Goal: Transaction & Acquisition: Obtain resource

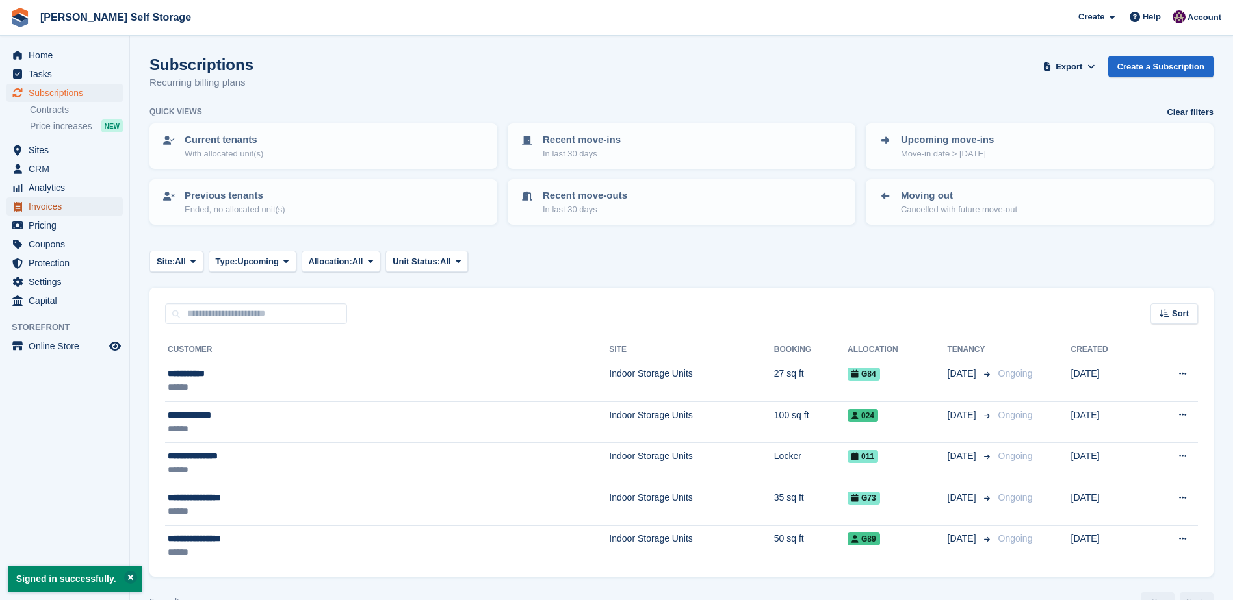
click at [44, 207] on span "Invoices" at bounding box center [68, 207] width 78 height 18
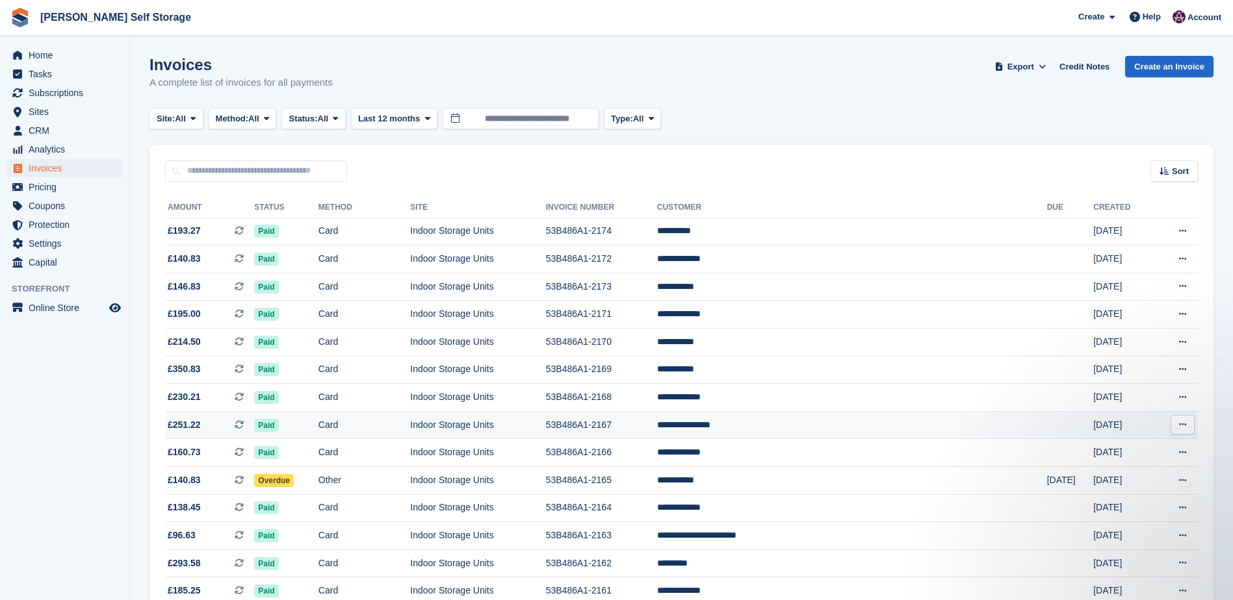
click at [1173, 422] on button at bounding box center [1182, 424] width 24 height 19
click at [1129, 446] on p "Download PDF" at bounding box center [1132, 450] width 113 height 17
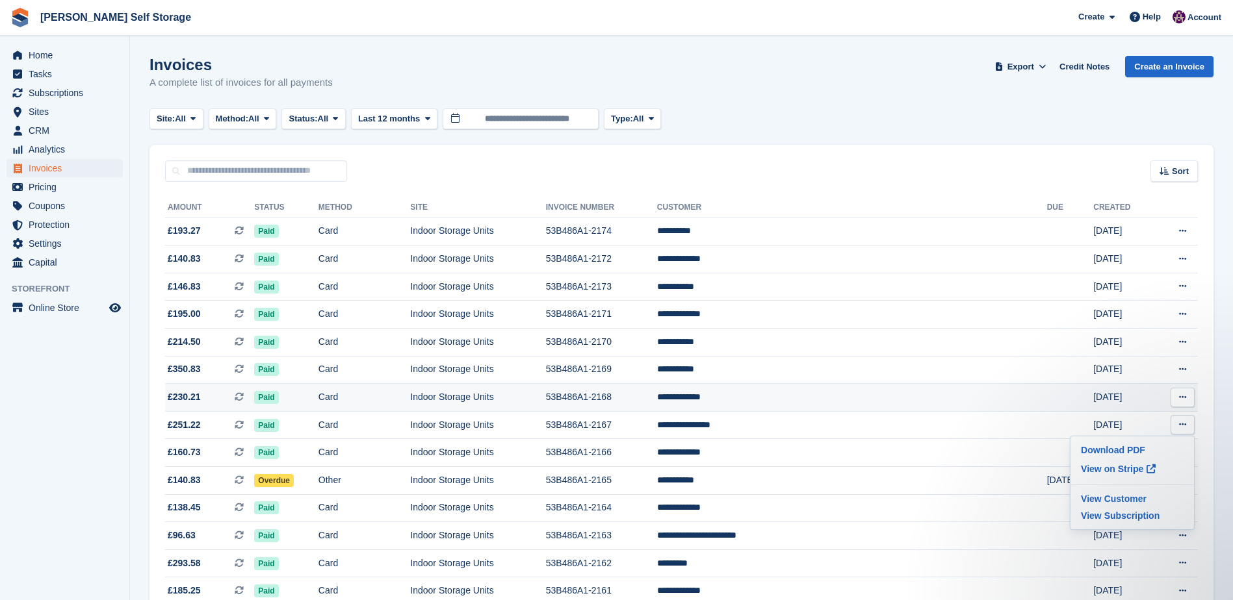
click at [1179, 394] on icon at bounding box center [1182, 397] width 7 height 8
click at [1135, 419] on p "Download PDF" at bounding box center [1132, 423] width 113 height 17
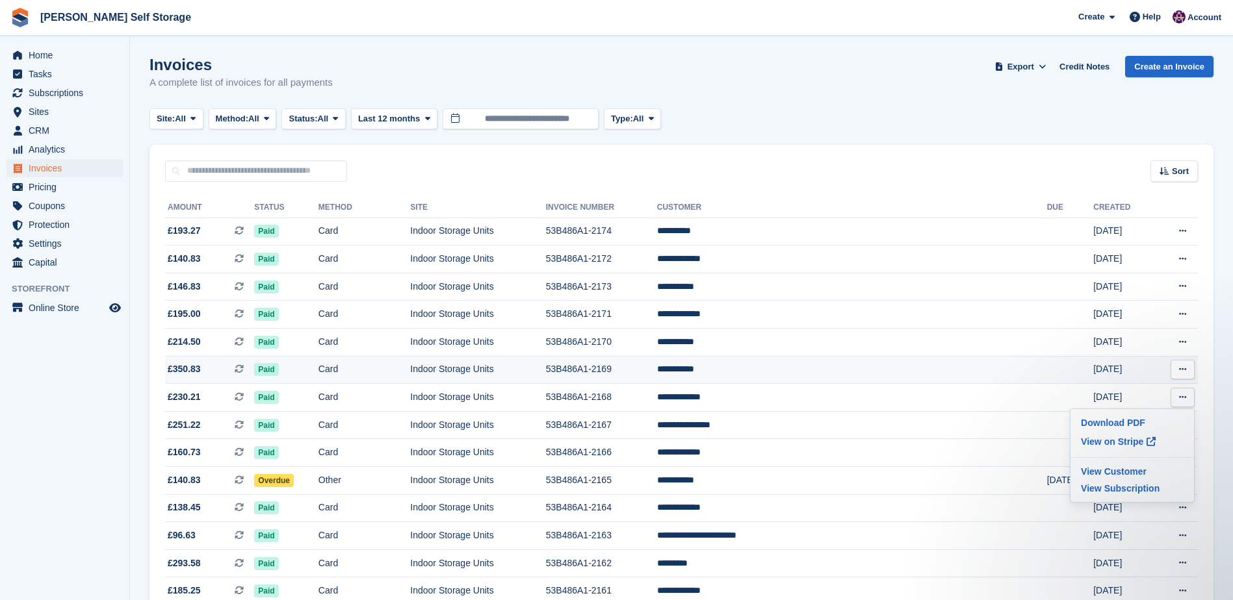
click at [1179, 368] on icon at bounding box center [1182, 369] width 7 height 8
click at [1119, 396] on p "Download PDF" at bounding box center [1132, 395] width 113 height 17
click at [1181, 339] on icon at bounding box center [1182, 342] width 7 height 8
click at [1126, 367] on p "Download PDF" at bounding box center [1132, 367] width 113 height 17
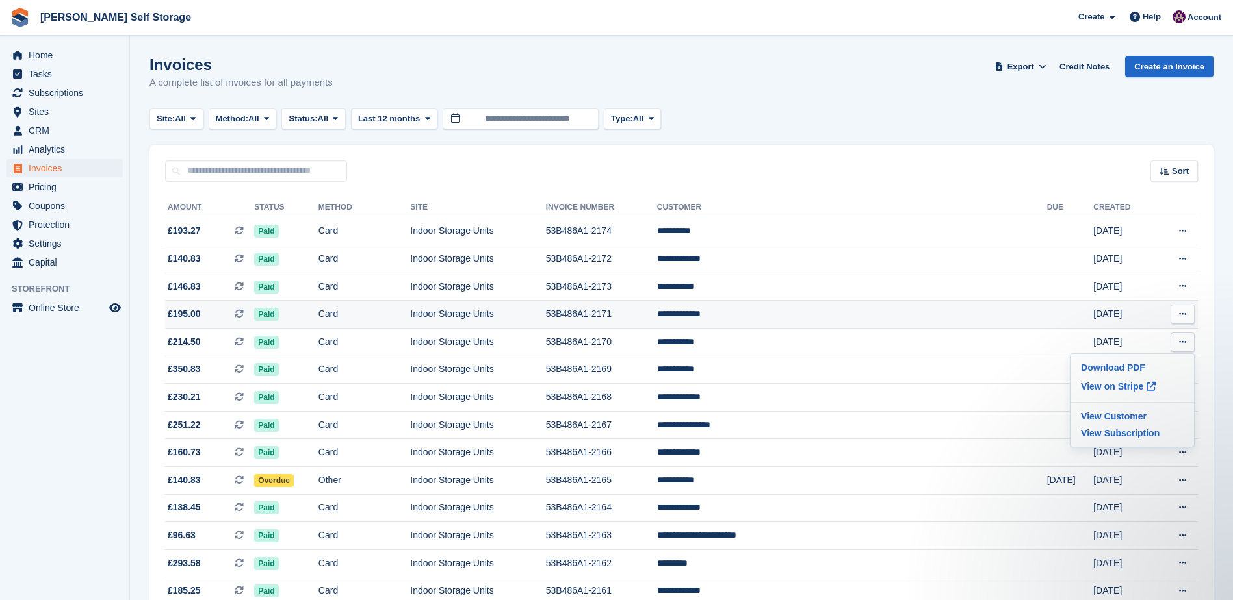
click at [1170, 308] on button at bounding box center [1182, 314] width 24 height 19
click at [1132, 337] on p "Download PDF" at bounding box center [1132, 339] width 113 height 17
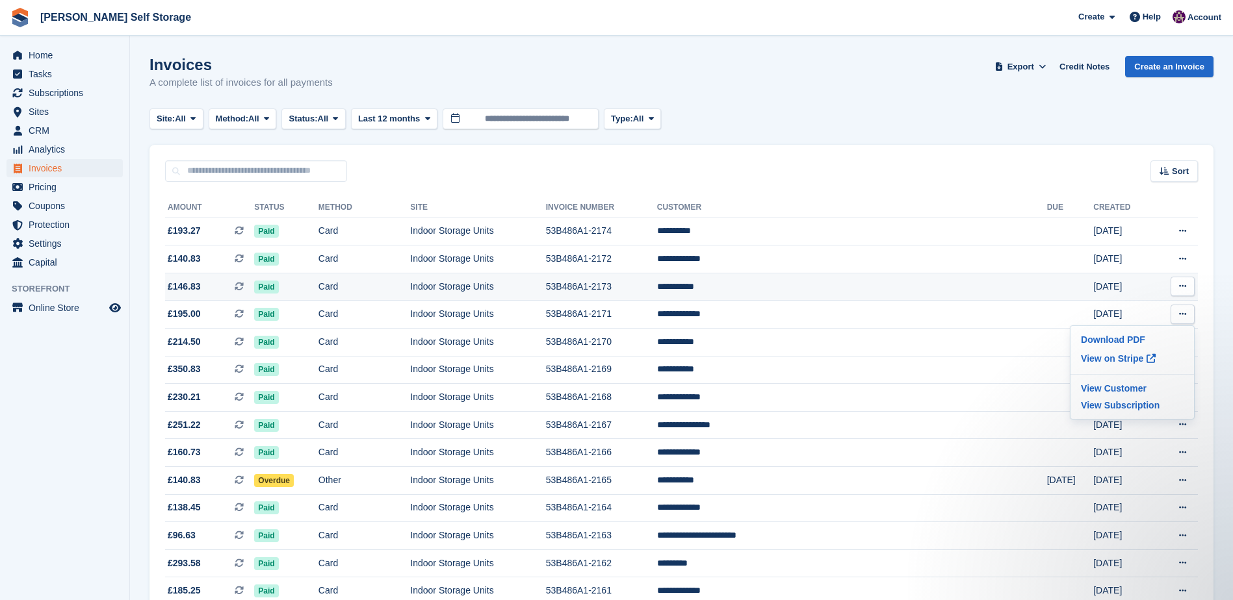
click at [1180, 281] on button at bounding box center [1182, 286] width 24 height 19
click at [1141, 307] on p "Download PDF" at bounding box center [1132, 311] width 113 height 17
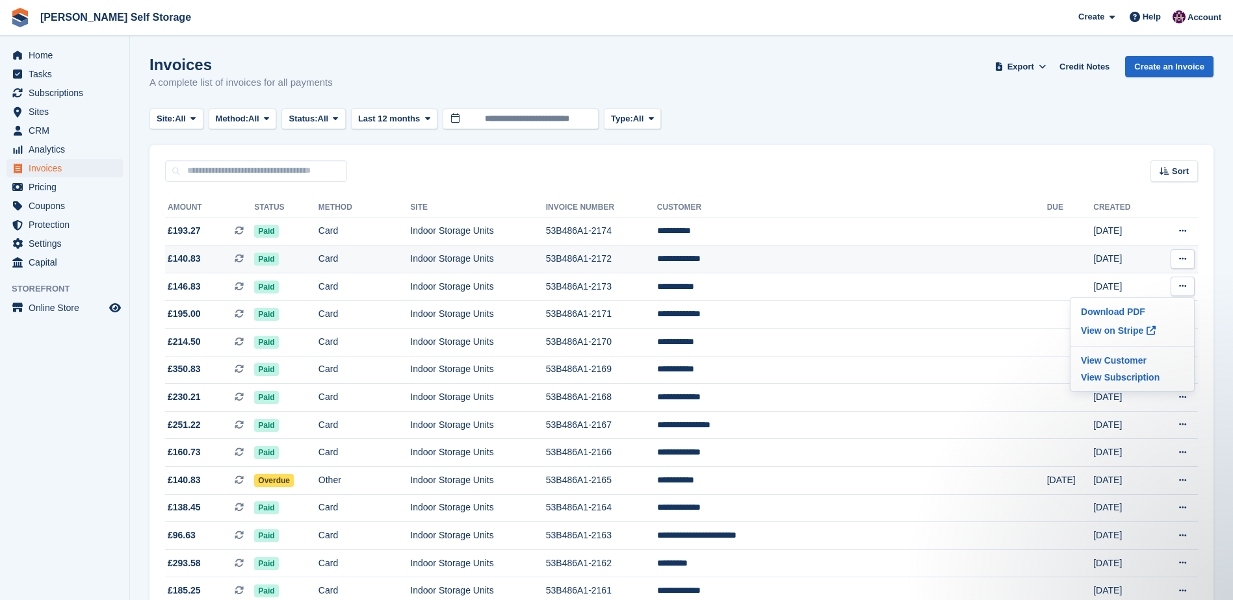
click at [1185, 255] on icon at bounding box center [1182, 259] width 7 height 8
click at [1131, 283] on p "Download PDF" at bounding box center [1132, 284] width 113 height 17
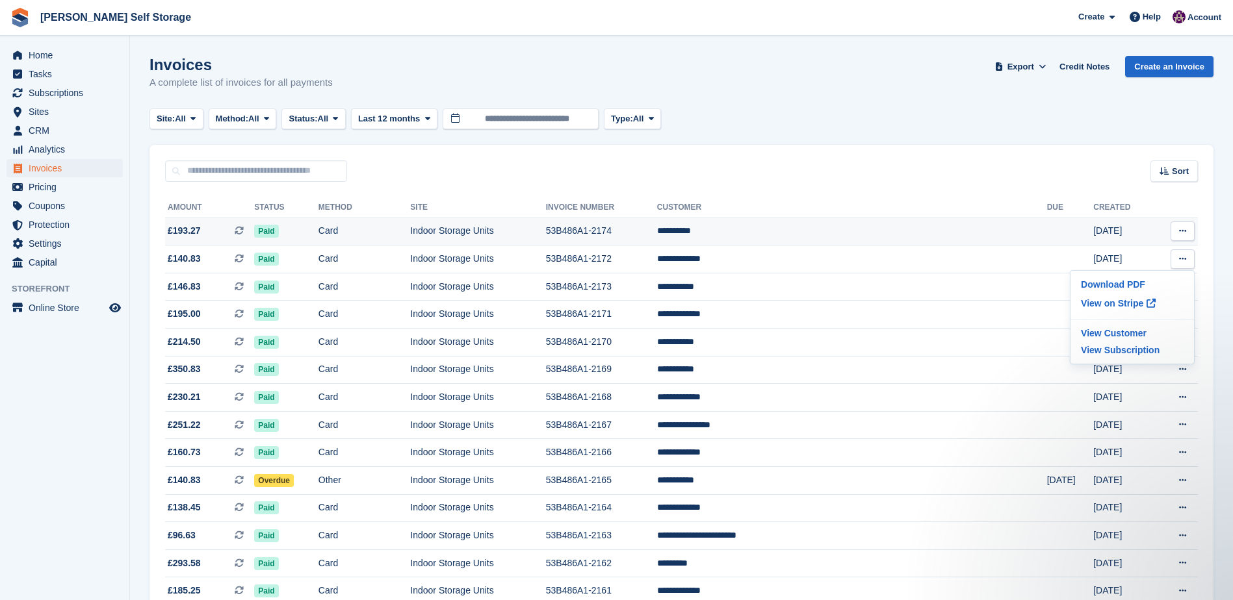
click at [1186, 224] on button at bounding box center [1182, 231] width 24 height 19
click at [1132, 251] on p "Download PDF" at bounding box center [1132, 256] width 113 height 17
